Goal: Task Accomplishment & Management: Manage account settings

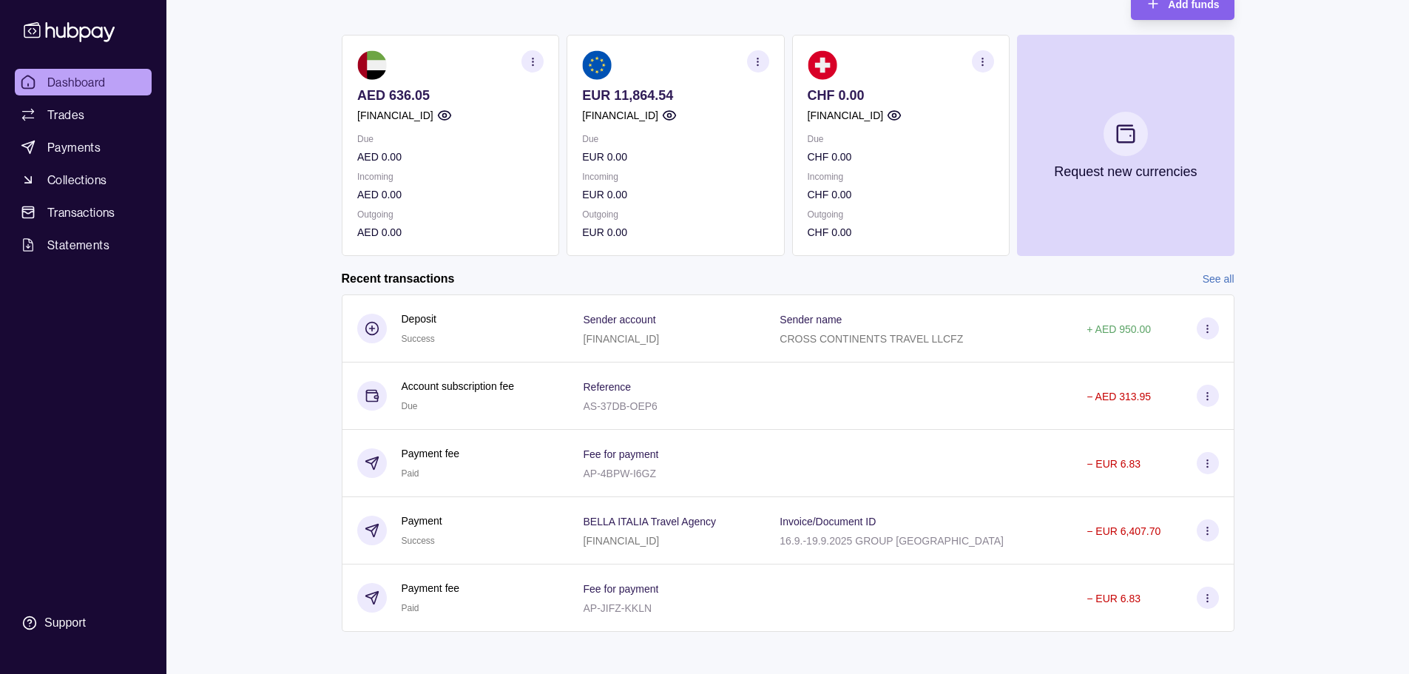
scroll to position [113, 0]
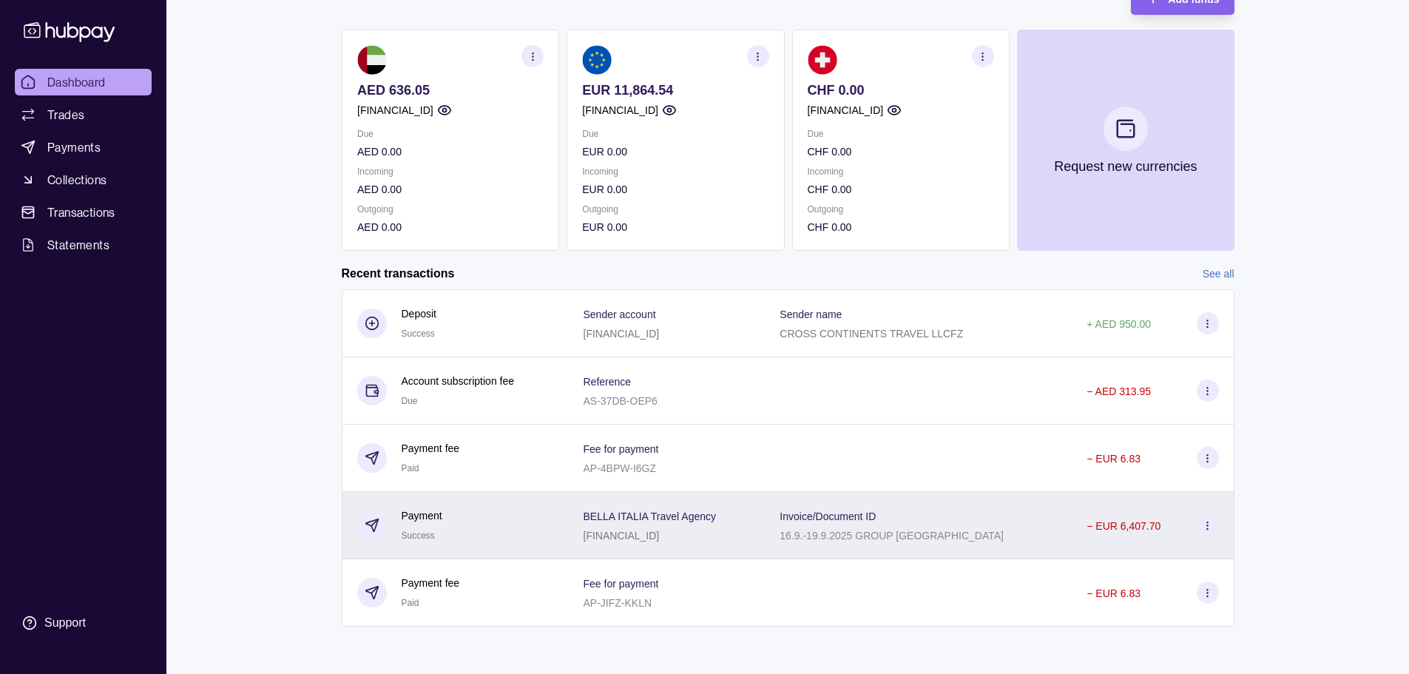
click at [1208, 525] on icon at bounding box center [1207, 525] width 11 height 11
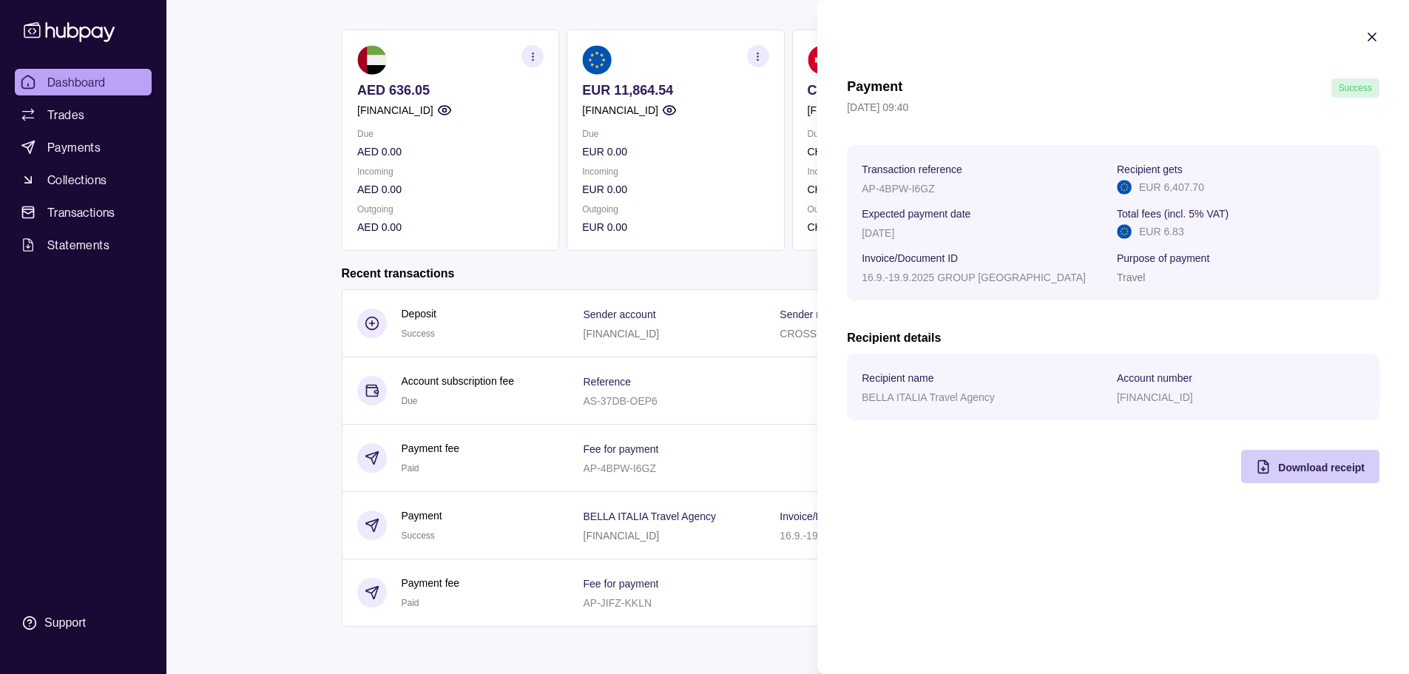
click at [1340, 467] on span "Download receipt" at bounding box center [1321, 467] width 87 height 12
click at [226, 397] on html "Dashboard Trades Payments Collections Transactions Statements Support B Hello, …" at bounding box center [704, 280] width 1409 height 787
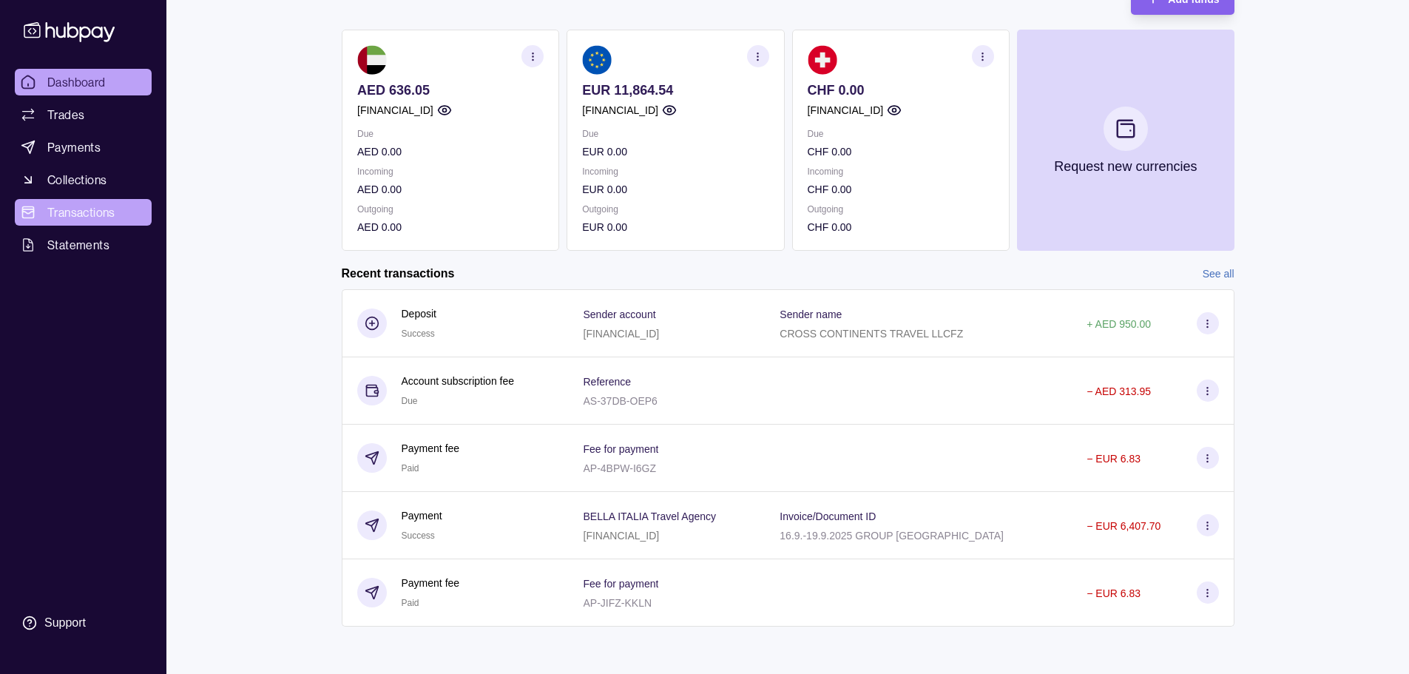
click at [89, 207] on span "Transactions" at bounding box center [81, 212] width 68 height 18
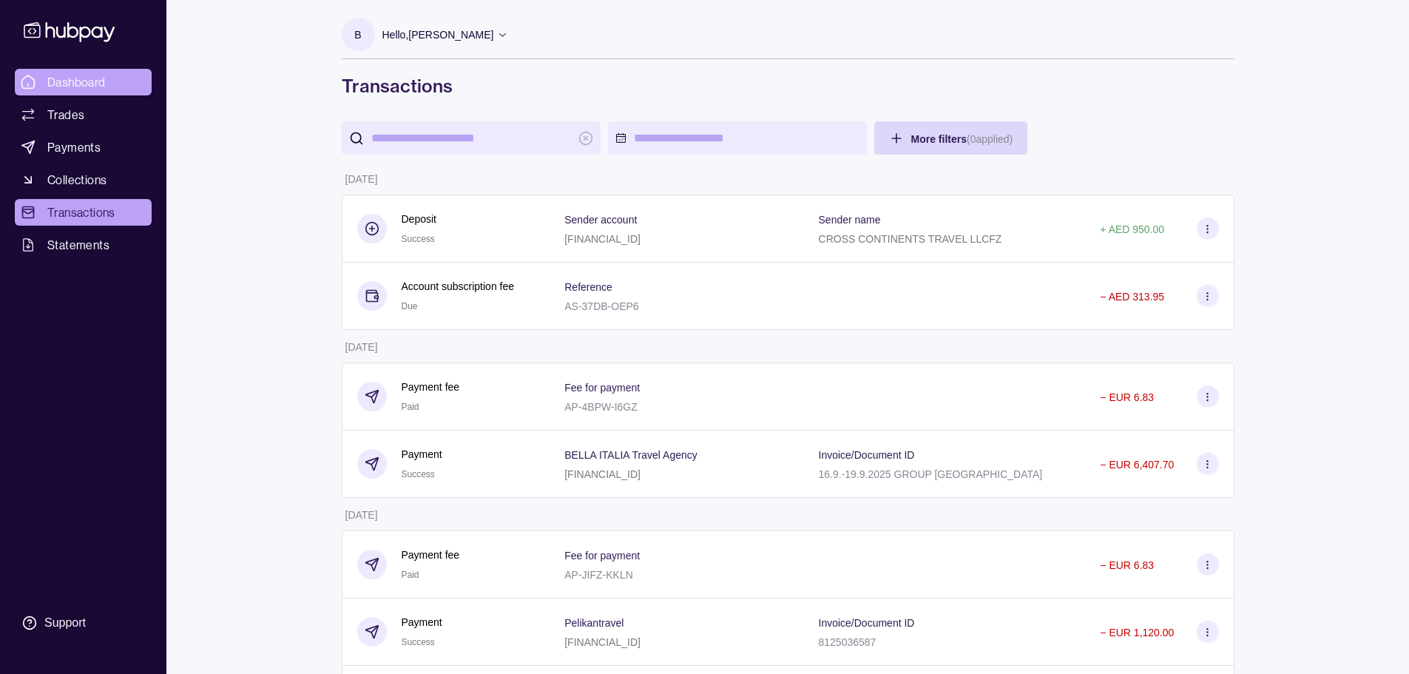
click at [101, 72] on link "Dashboard" at bounding box center [83, 82] width 137 height 27
click at [97, 31] on icon at bounding box center [70, 31] width 98 height 27
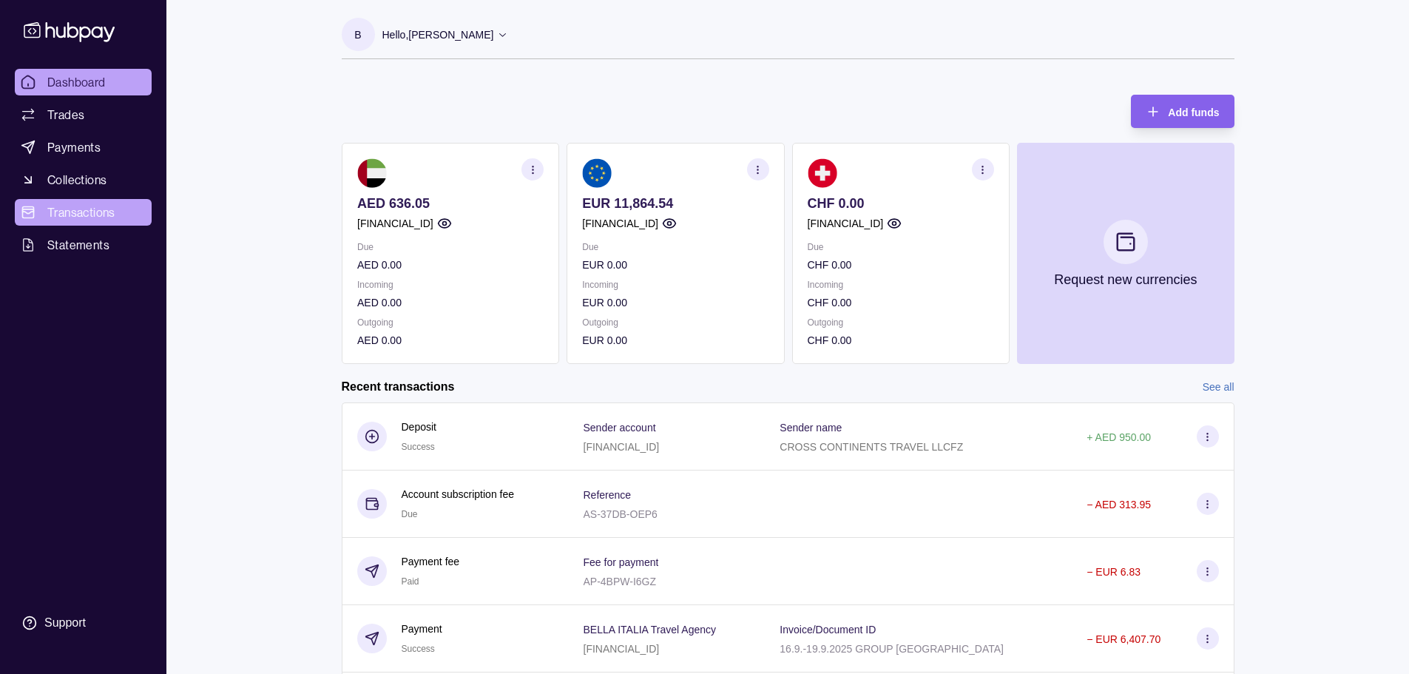
click at [97, 205] on span "Transactions" at bounding box center [81, 212] width 68 height 18
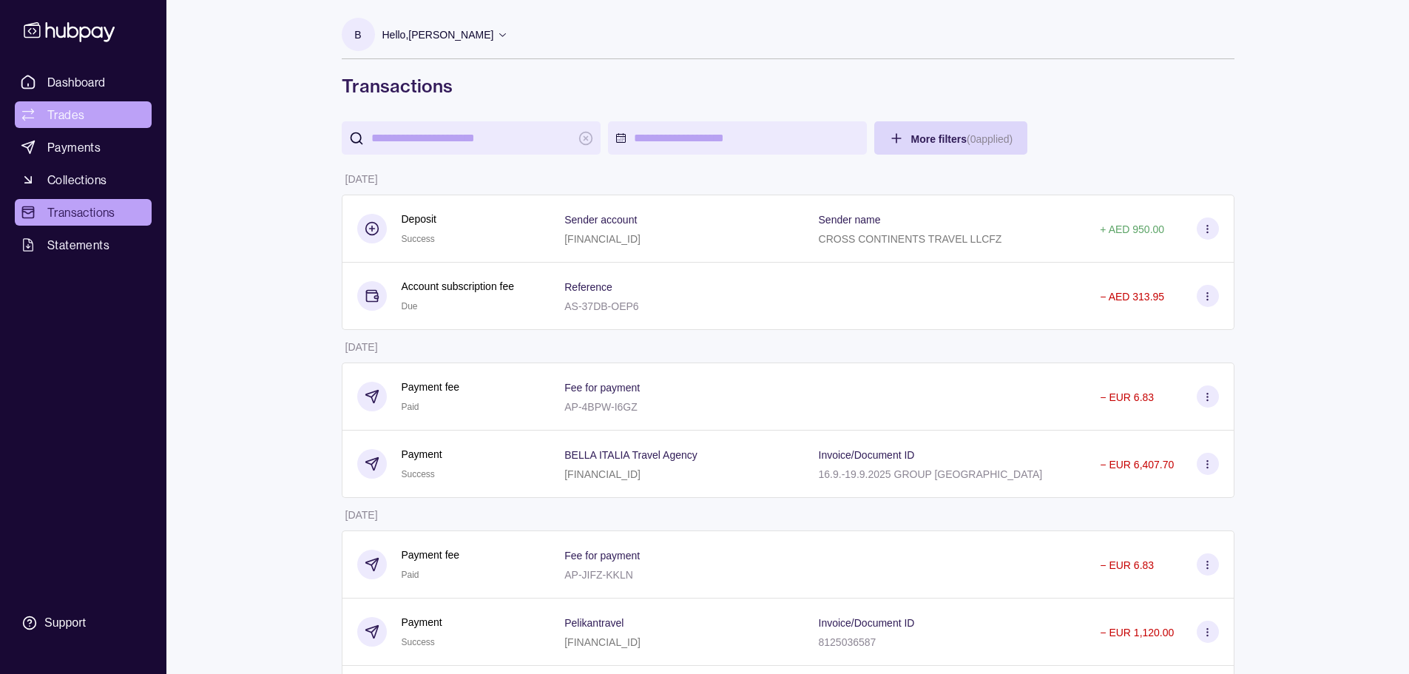
click at [55, 104] on link "Trades" at bounding box center [83, 114] width 137 height 27
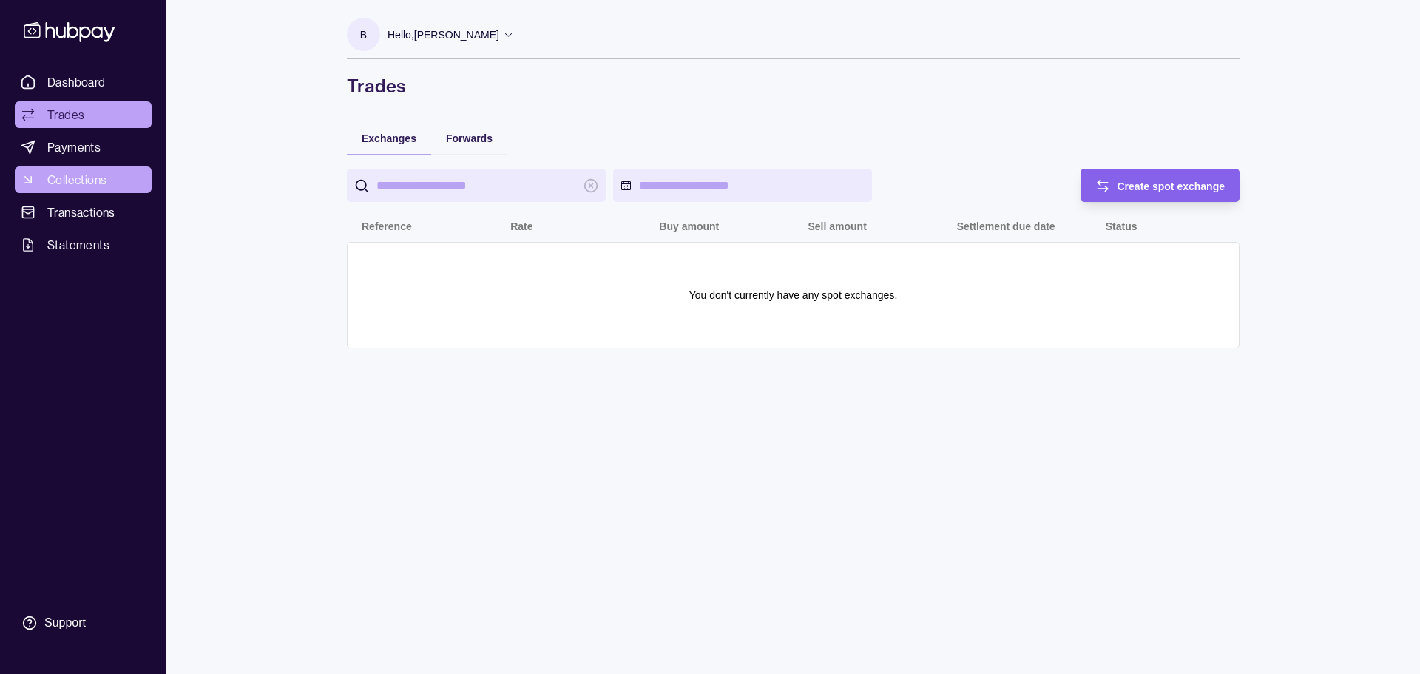
click at [78, 169] on link "Collections" at bounding box center [83, 179] width 137 height 27
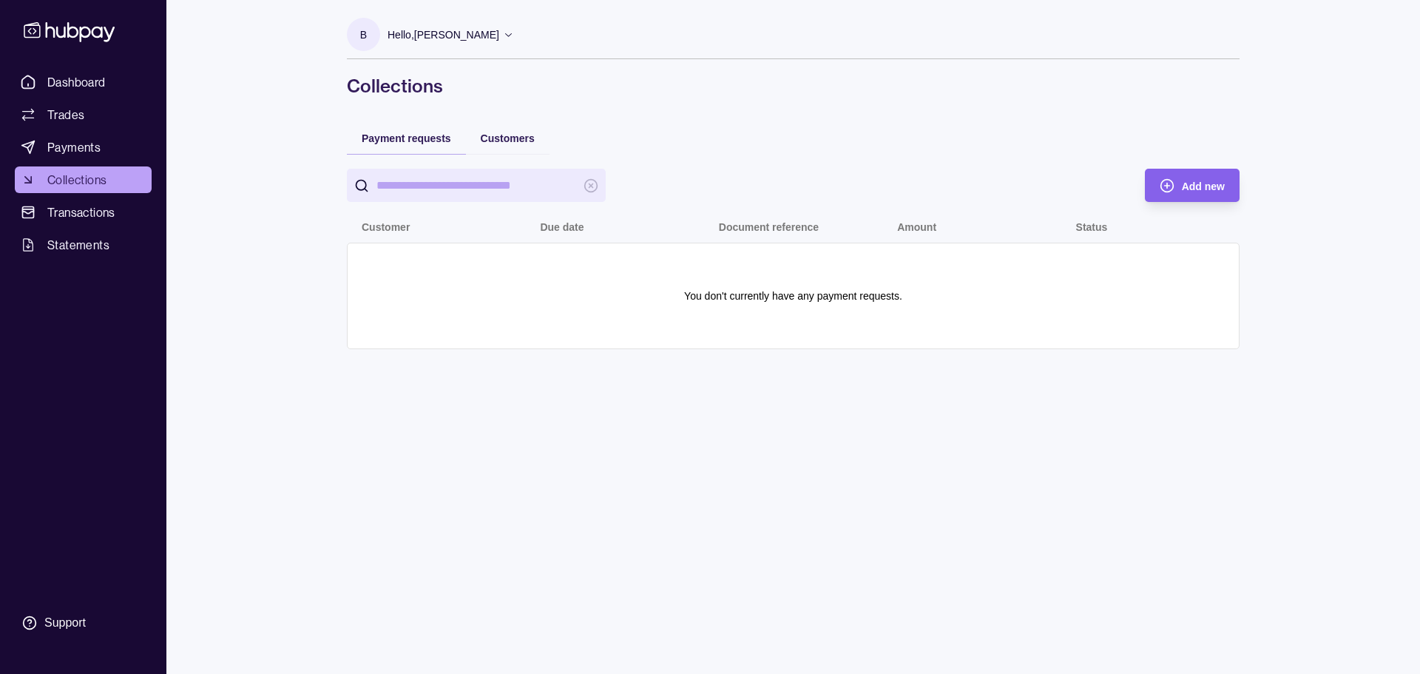
click at [88, 30] on icon at bounding box center [69, 32] width 91 height 20
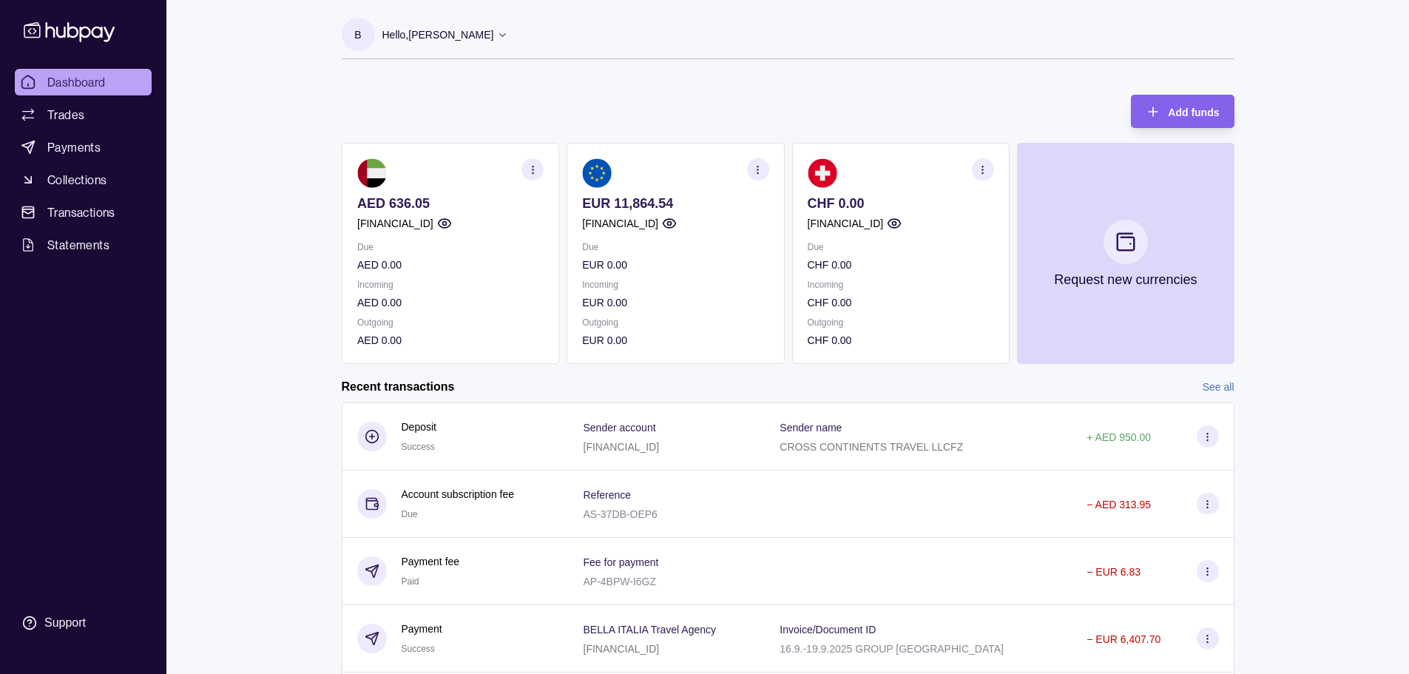
click at [464, 32] on p "Hello, [PERSON_NAME]" at bounding box center [438, 35] width 112 height 16
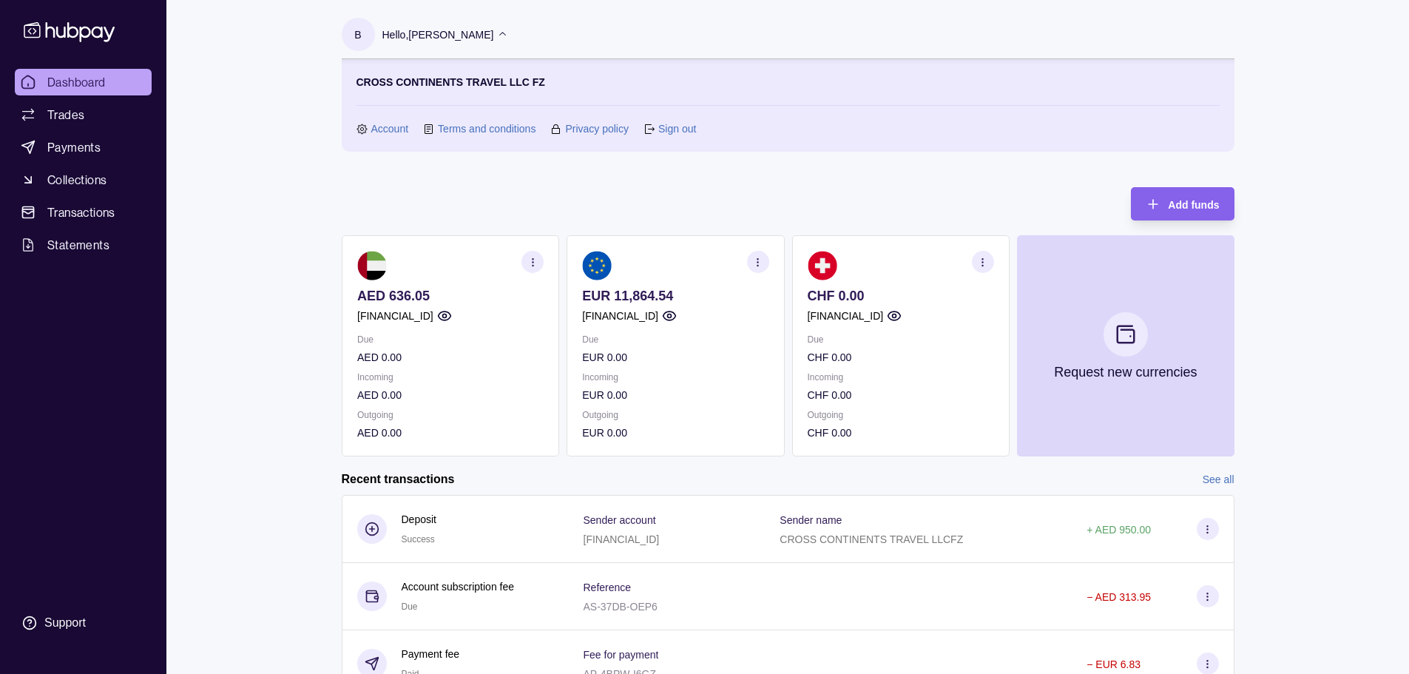
click at [497, 30] on icon at bounding box center [502, 34] width 11 height 11
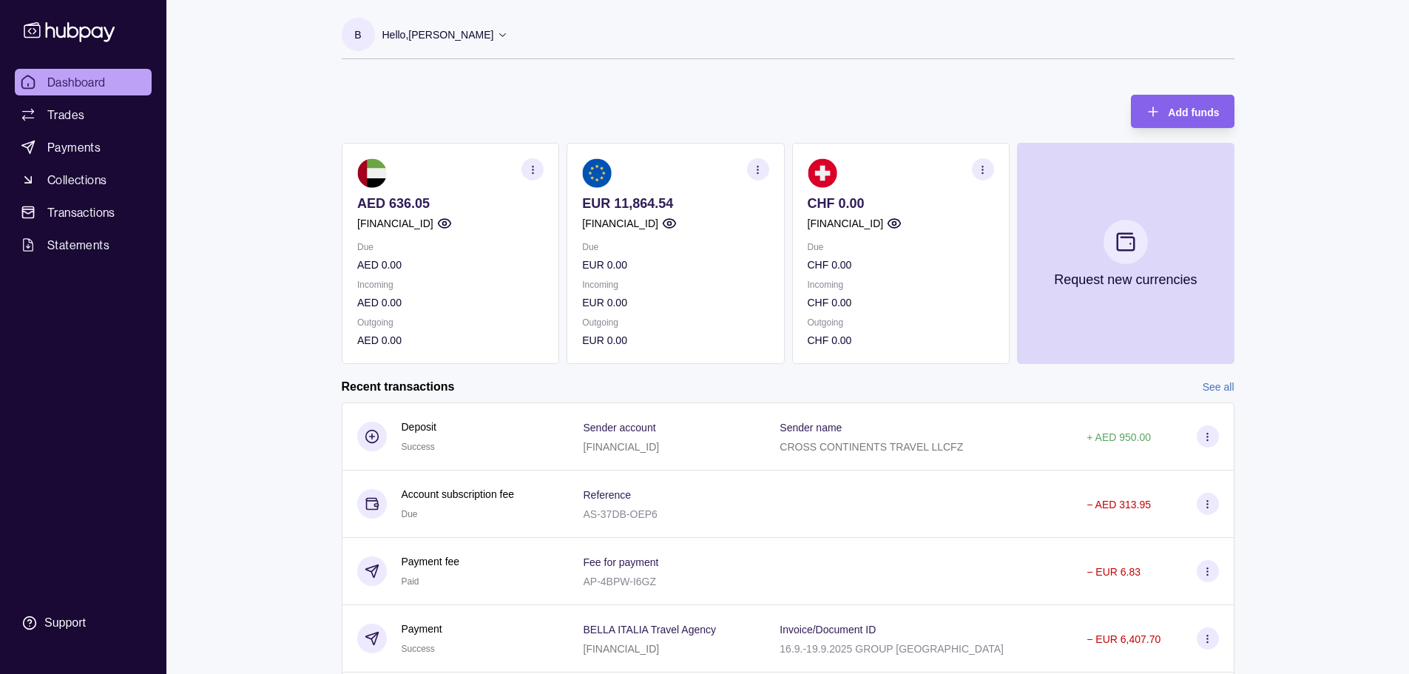
click at [497, 31] on icon at bounding box center [502, 34] width 11 height 11
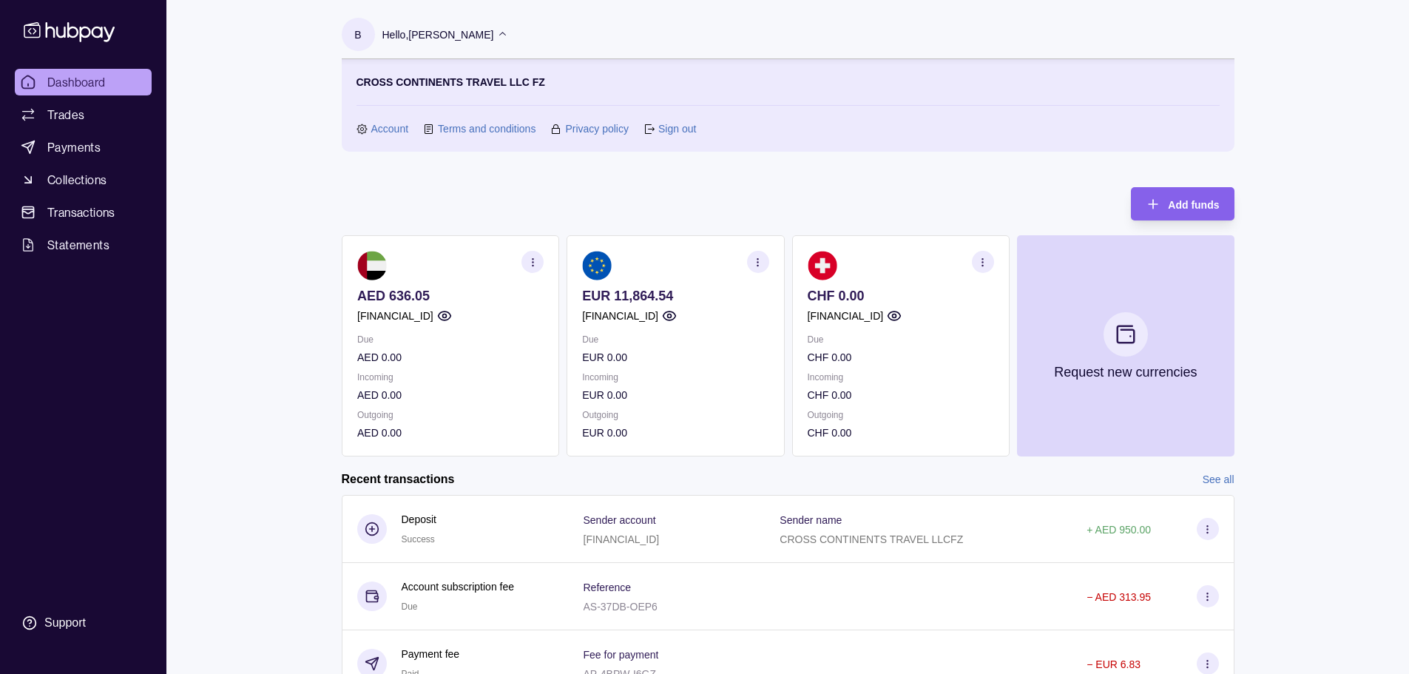
click at [637, 129] on div "Account Terms and conditions Privacy policy Sign out" at bounding box center [787, 129] width 863 height 16
click at [655, 129] on section "Sign out" at bounding box center [669, 129] width 52 height 16
click at [675, 127] on link "Sign out" at bounding box center [677, 129] width 38 height 16
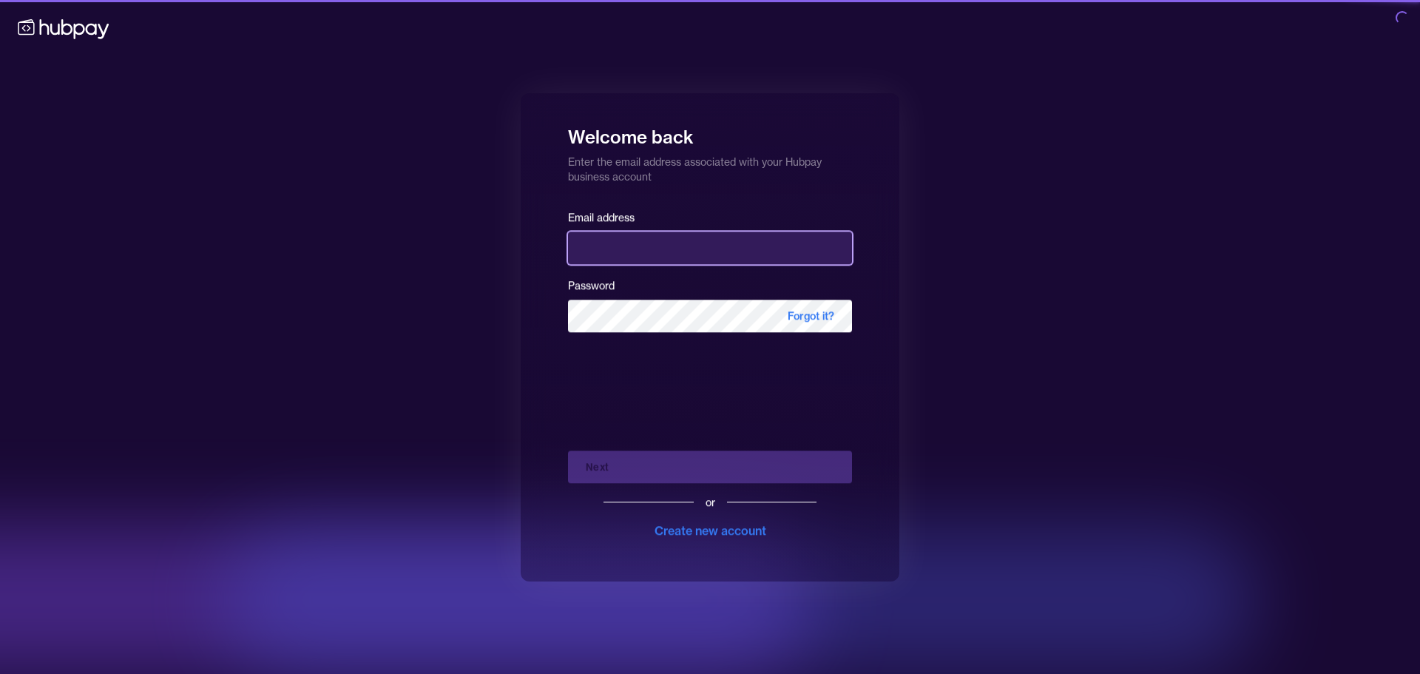
type input "**********"
